Goal: Transaction & Acquisition: Purchase product/service

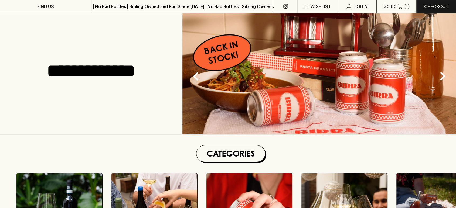
scroll to position [120, 0]
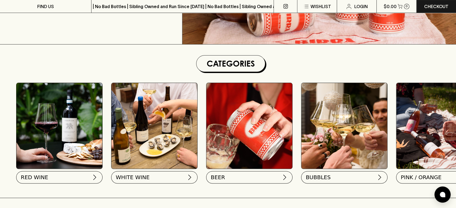
click at [172, 112] on img at bounding box center [154, 126] width 86 height 86
click at [164, 179] on button "WHITE WINE" at bounding box center [154, 176] width 86 height 12
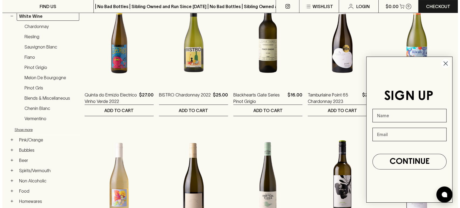
scroll to position [120, 0]
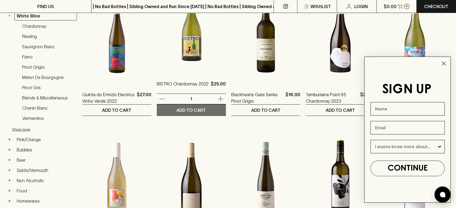
click at [208, 111] on button "ADD TO CART" at bounding box center [191, 110] width 69 height 11
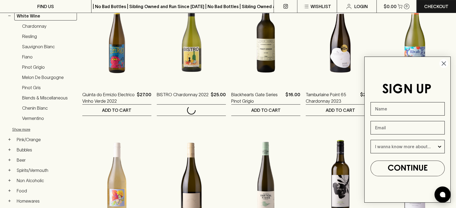
click at [445, 64] on circle "Close dialog" at bounding box center [443, 63] width 9 height 9
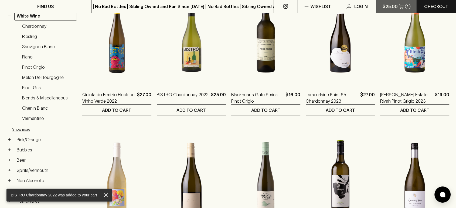
click at [397, 7] on button "$25.00 1" at bounding box center [396, 6] width 40 height 13
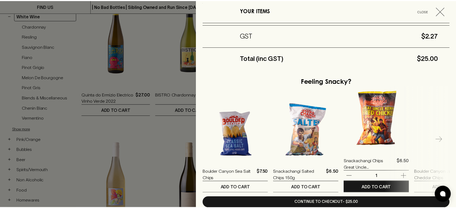
scroll to position [118, 0]
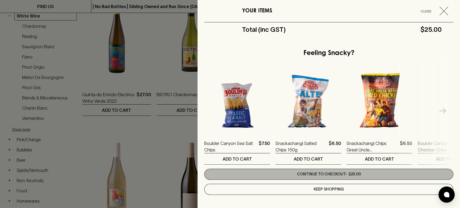
click at [335, 176] on link "Continue to checkout - $25.00" at bounding box center [328, 174] width 249 height 11
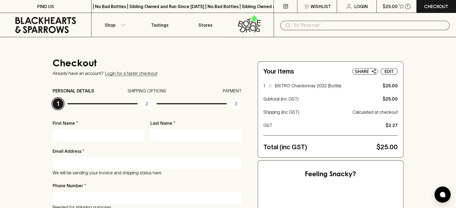
type input "Kathryn"
type input "Miller"
type input "moh2361993@gmail.com"
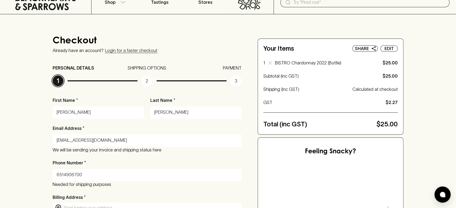
scroll to position [90, 0]
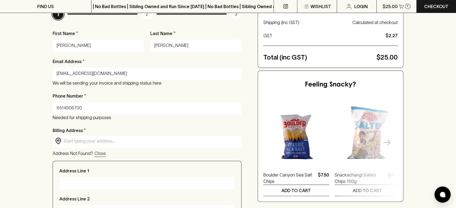
drag, startPoint x: 64, startPoint y: 109, endPoint x: 36, endPoint y: 106, distance: 27.6
click at [37, 108] on div "Checkout Already have an account? Login for a faster checkout PERSONAL DETAILS …" at bounding box center [228, 160] width 456 height 427
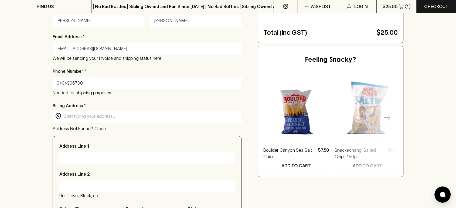
scroll to position [150, 0]
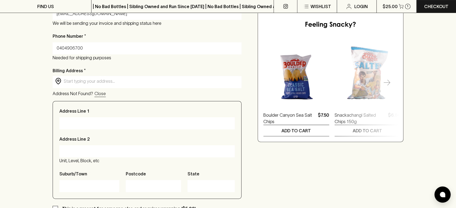
type input "0404906700"
click at [90, 82] on input "text" at bounding box center [151, 81] width 175 height 6
paste input "63 Marley Point Road"
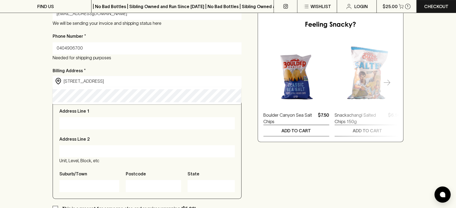
type input "63 Marlay Point Road, Clydebank فيكتوريا، أستراليا"
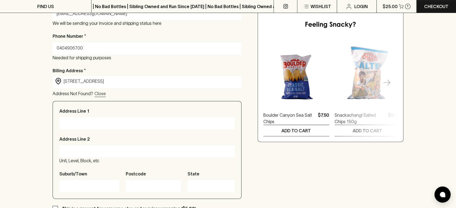
type input "63 Marlay Point Road"
type input "Clydebank"
type input "3851"
type input "Victoria"
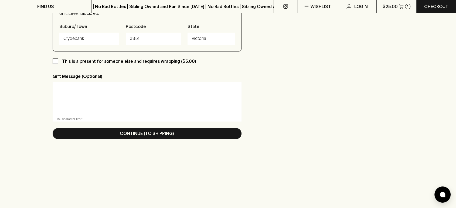
scroll to position [300, 0]
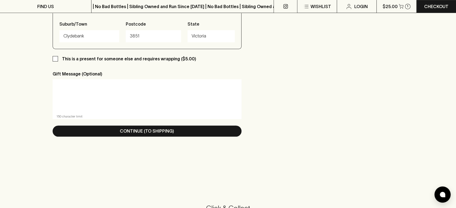
type input "63 Marlay Point Road, Clydebank فيكتوريا، أستراليا"
click at [54, 59] on input "This is a present for someone else and requires wrapping ($5.00)" at bounding box center [55, 58] width 5 height 5
checkbox input "true"
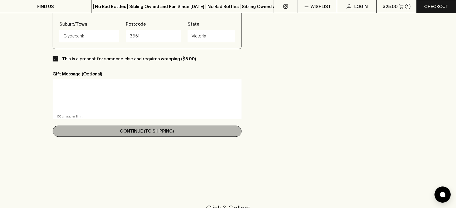
click at [159, 133] on p "Continue (To Shipping)" at bounding box center [147, 131] width 54 height 6
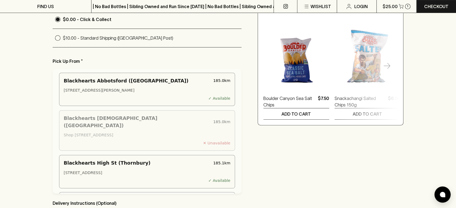
scroll to position [90, 0]
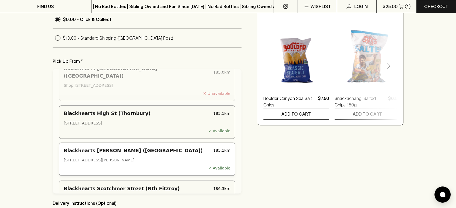
click at [139, 157] on div "108 Ormond Road, Elwood VIC 3184 Australia" at bounding box center [147, 160] width 167 height 6
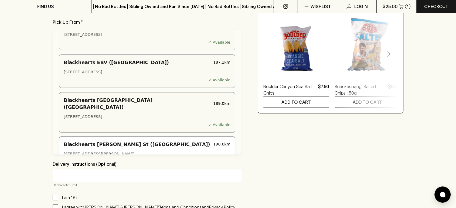
scroll to position [270, 0]
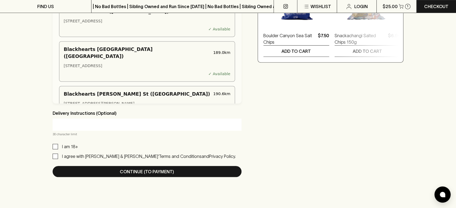
click at [56, 147] on input "I am 18+" at bounding box center [55, 146] width 5 height 5
checkbox input "true"
click at [54, 157] on input "I agree with Blackhearts & Sparrows’ Terms and Conditions and Privacy Policy." at bounding box center [55, 156] width 5 height 5
checkbox input "true"
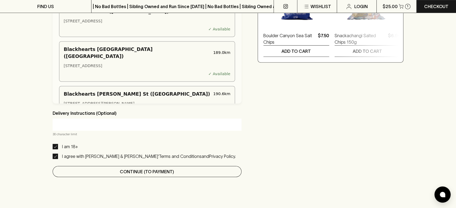
click at [123, 169] on p "Continue (To Payment)" at bounding box center [147, 172] width 54 height 6
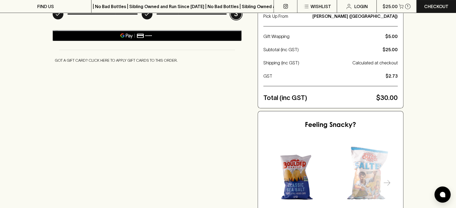
scroll to position [30, 0]
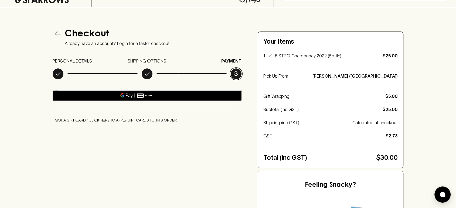
click at [143, 121] on button "Got a gift card? Click here to apply gift cards to this order." at bounding box center [116, 120] width 127 height 10
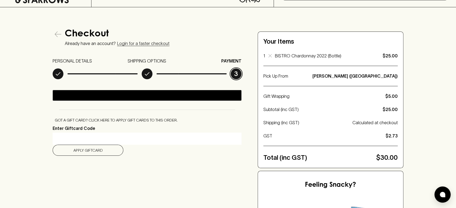
click at [156, 121] on button "Got a gift card? Click here to apply gift cards to this order." at bounding box center [116, 120] width 127 height 10
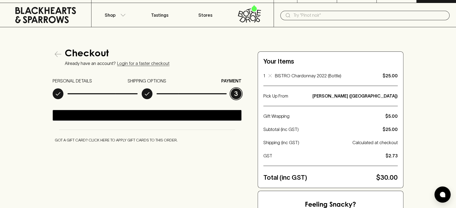
scroll to position [0, 0]
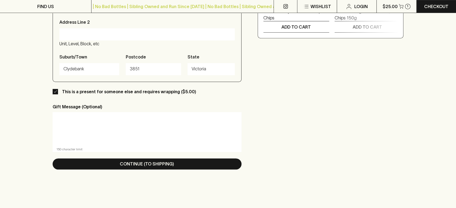
scroll to position [270, 0]
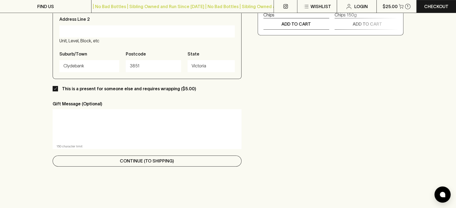
click at [138, 159] on p "Continue (To Shipping)" at bounding box center [147, 161] width 54 height 6
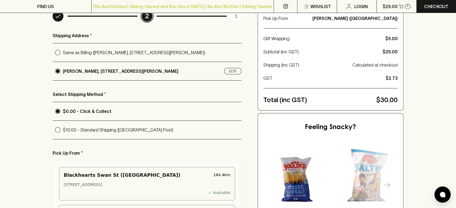
scroll to position [90, 0]
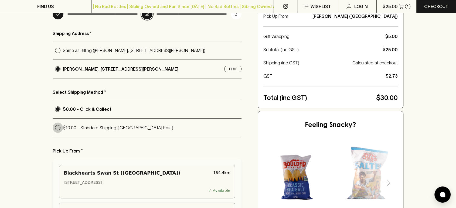
click at [57, 128] on input "$10.00 - Standard Shipping (Australia Post)" at bounding box center [58, 128] width 10 height 10
radio input "true"
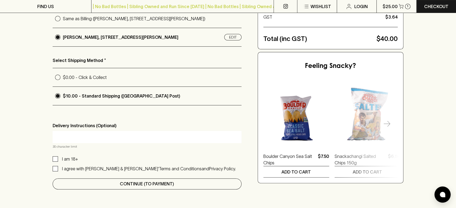
scroll to position [180, 0]
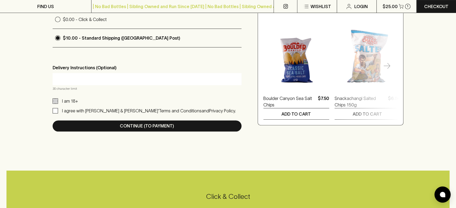
click at [55, 99] on input "I am 18+" at bounding box center [55, 100] width 5 height 5
checkbox input "true"
click at [55, 112] on input "I agree with Blackhearts & Sparrows’ Terms and Conditions and Privacy Policy." at bounding box center [55, 110] width 5 height 5
checkbox input "true"
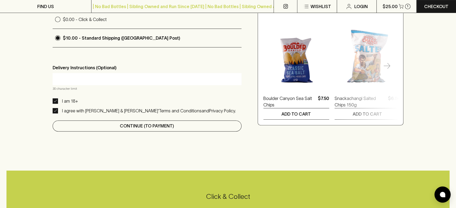
click at [136, 124] on p "Continue (To Payment)" at bounding box center [147, 126] width 54 height 6
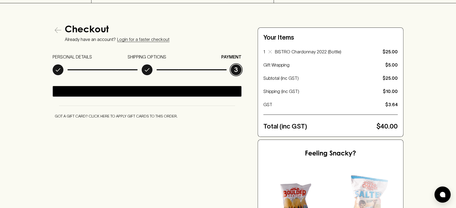
scroll to position [30, 0]
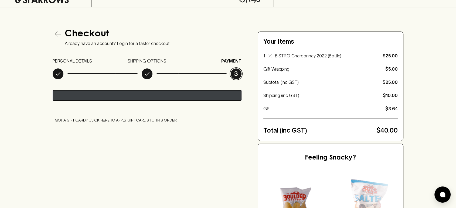
click at [169, 94] on div "@import url(//fonts.googleapis.com/css?family=Google+Sans_old:500) ••••••" at bounding box center [189, 96] width 113 height 8
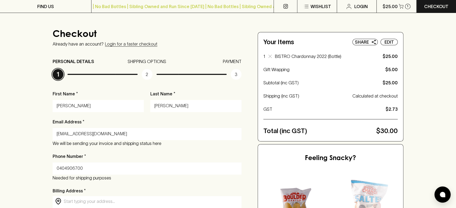
scroll to position [90, 0]
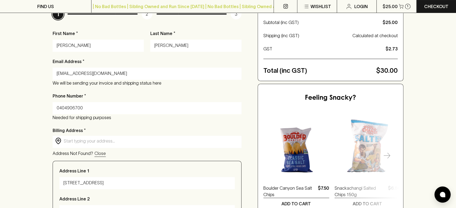
click at [112, 49] on input "Kathryn" at bounding box center [98, 45] width 83 height 9
click at [69, 73] on input "moh2361993@gmail.com" at bounding box center [147, 73] width 181 height 9
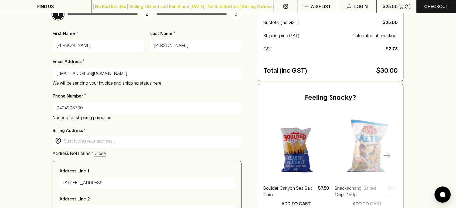
click at [69, 73] on input "moh2361993@gmail.com" at bounding box center [147, 73] width 181 height 9
type input "larahusen521@gmail.com"
click at [76, 49] on input "Kathryn" at bounding box center [98, 45] width 83 height 9
type input "lara"
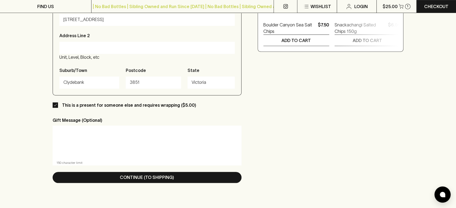
scroll to position [329, 0]
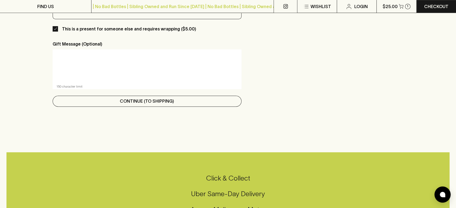
type input "huseen"
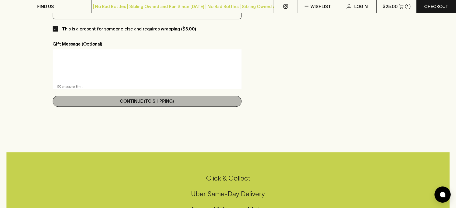
click at [106, 104] on button "Continue (To Shipping)" at bounding box center [147, 101] width 189 height 11
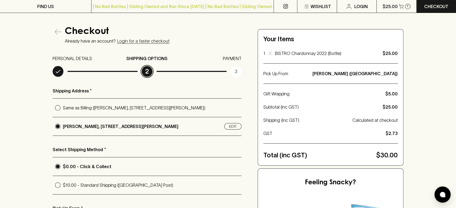
scroll to position [90, 0]
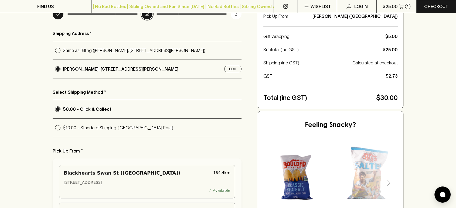
click at [56, 128] on input "$10.00 - Standard Shipping (Australia Post)" at bounding box center [58, 128] width 10 height 10
radio input "true"
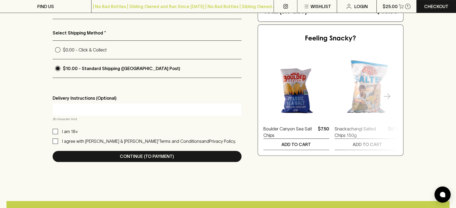
scroll to position [150, 0]
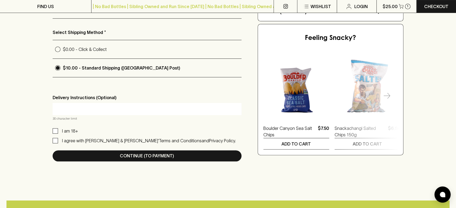
click at [54, 129] on input "I am 18+" at bounding box center [55, 130] width 5 height 5
checkbox input "true"
click at [54, 139] on input "I agree with Blackhearts & Sparrows’ Terms and Conditions and Privacy Policy." at bounding box center [55, 140] width 5 height 5
checkbox input "true"
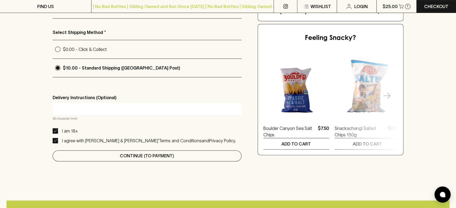
click at [83, 152] on button "Continue (To Payment)" at bounding box center [147, 155] width 189 height 11
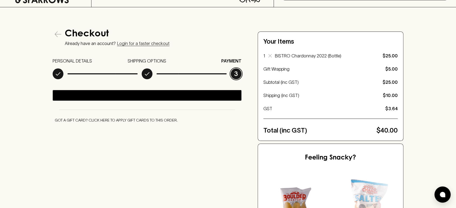
scroll to position [0, 0]
